Goal: Navigation & Orientation: Find specific page/section

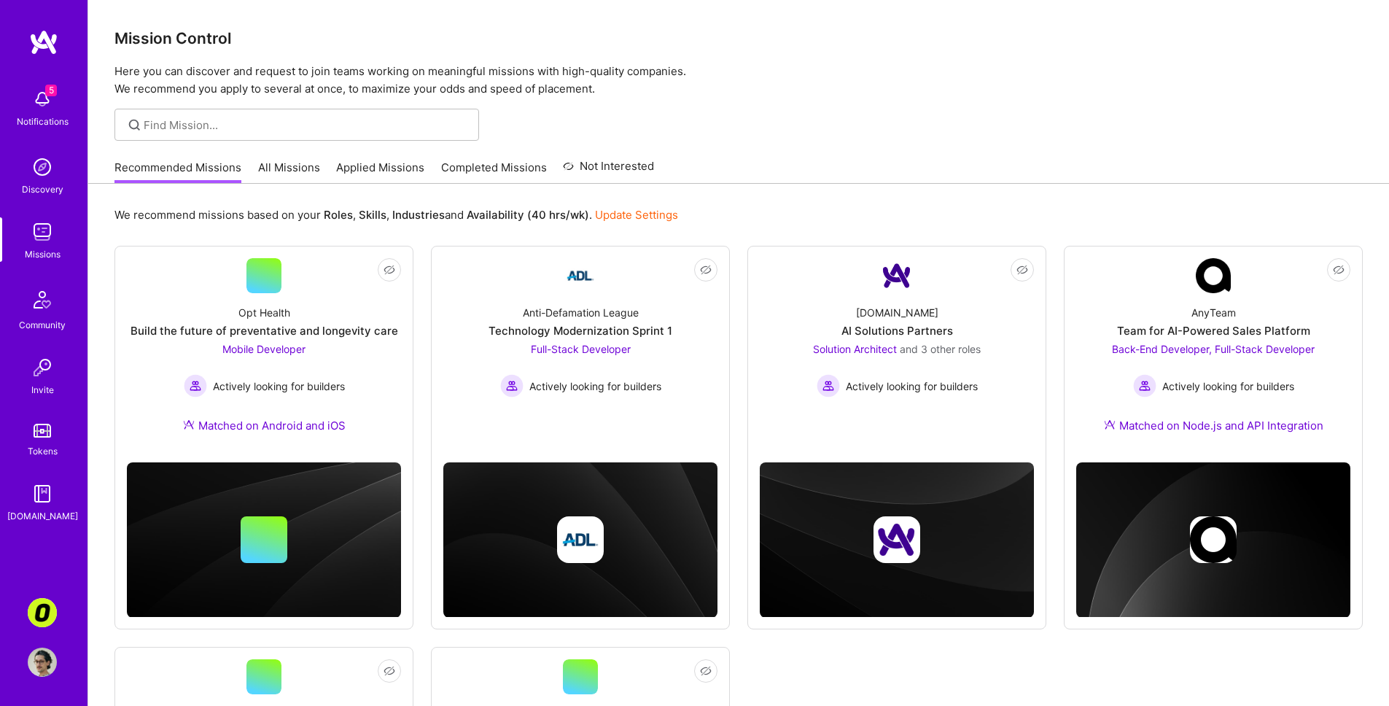
click at [264, 166] on link "All Missions" at bounding box center [289, 172] width 62 height 24
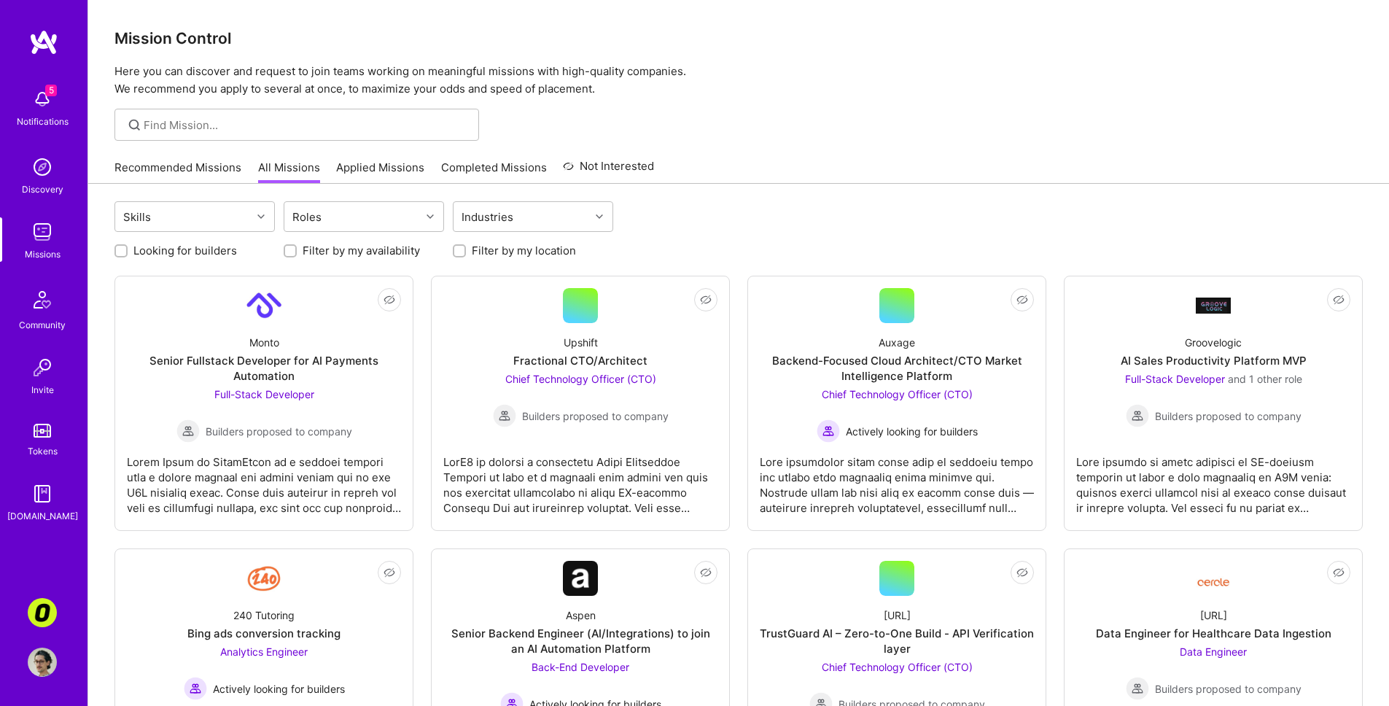
click at [417, 171] on link "Applied Missions" at bounding box center [380, 172] width 88 height 24
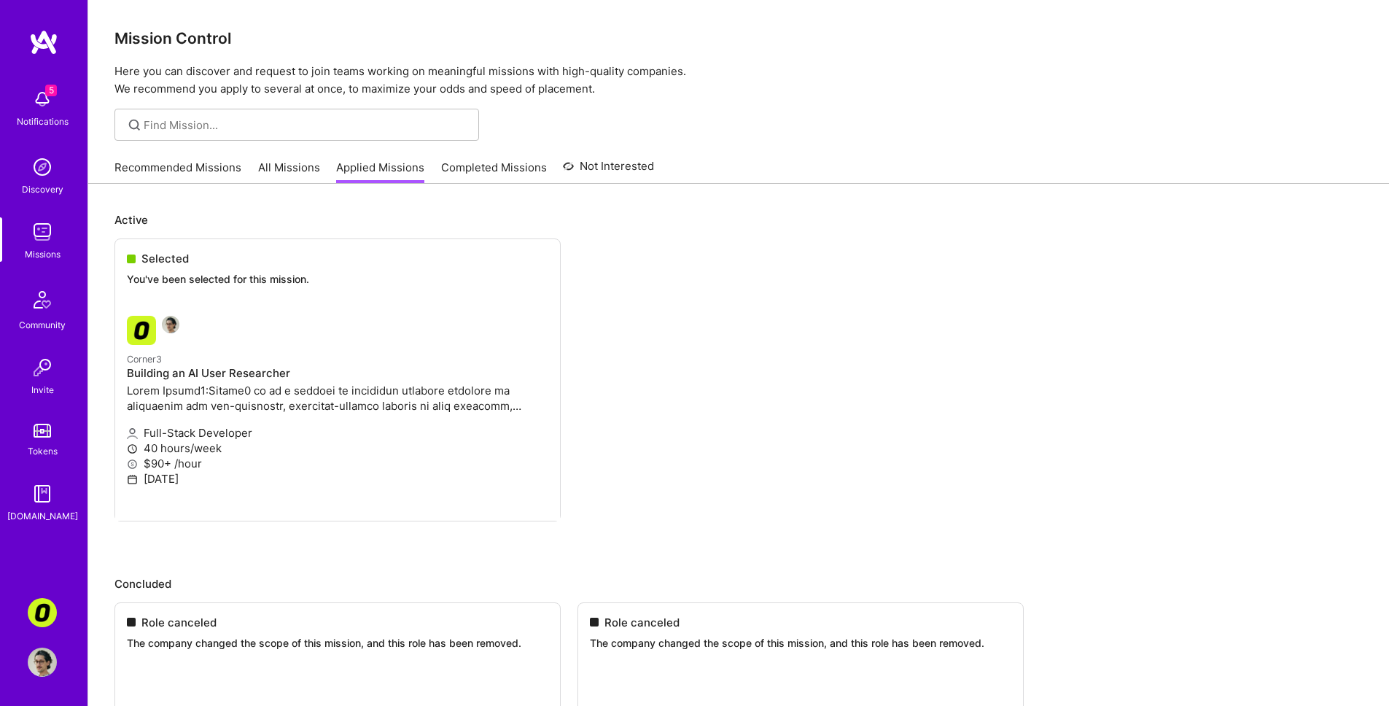
click at [295, 158] on div "Recommended Missions All Missions Applied Missions Completed Missions Not Inter…" at bounding box center [384, 167] width 540 height 31
click at [301, 169] on link "All Missions" at bounding box center [289, 172] width 62 height 24
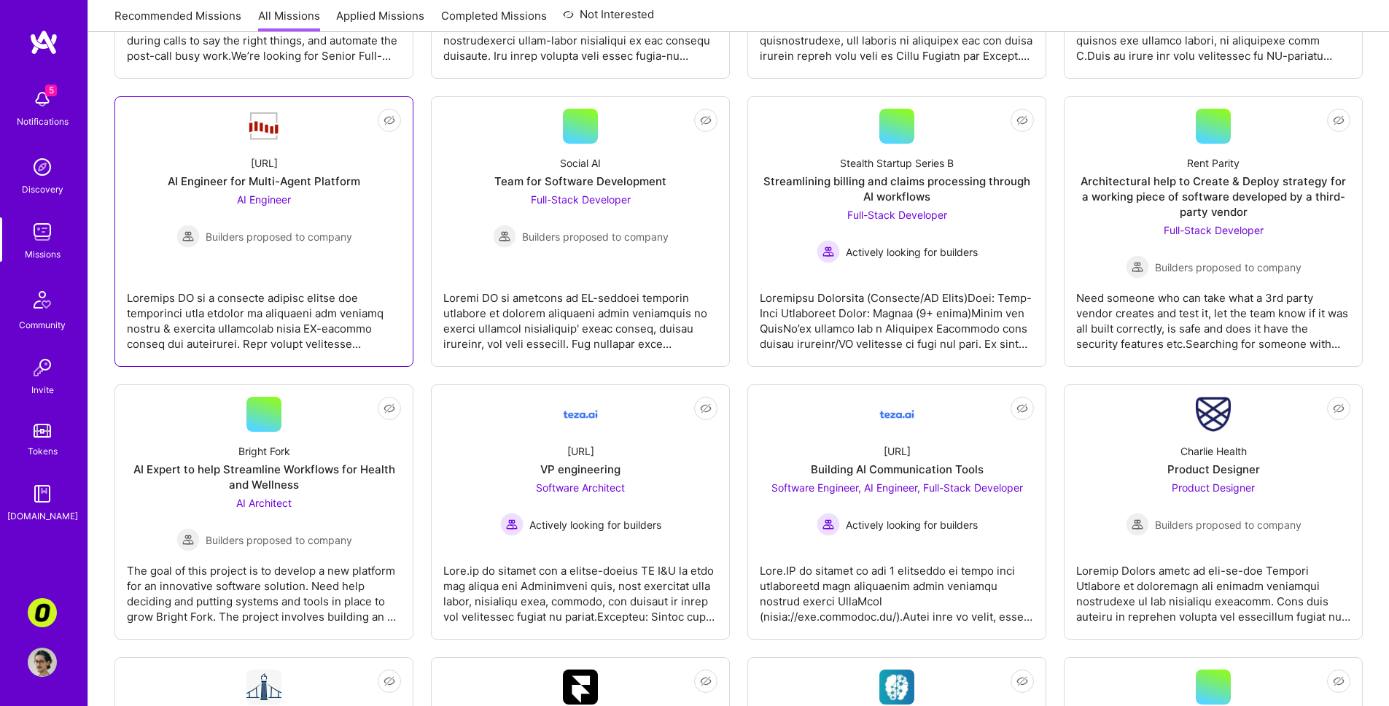
scroll to position [1414, 0]
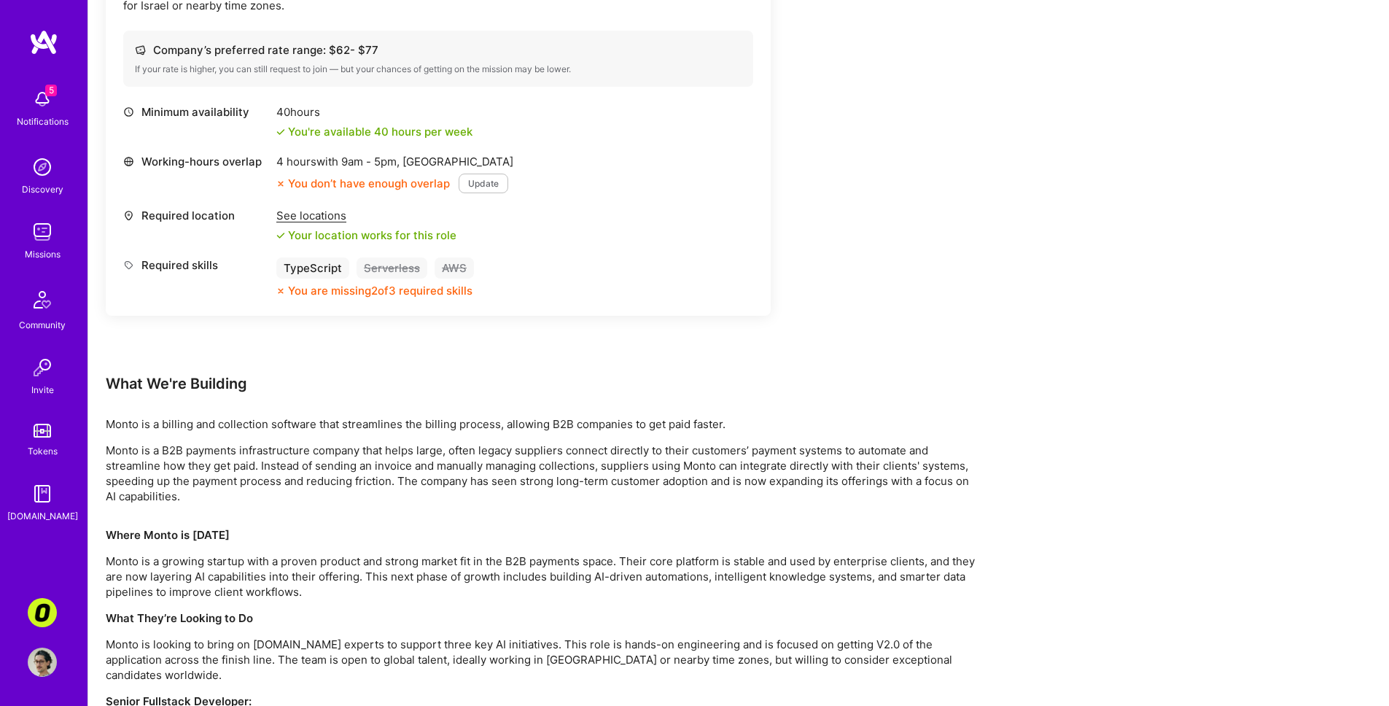
scroll to position [577, 0]
